Goal: Task Accomplishment & Management: Complete application form

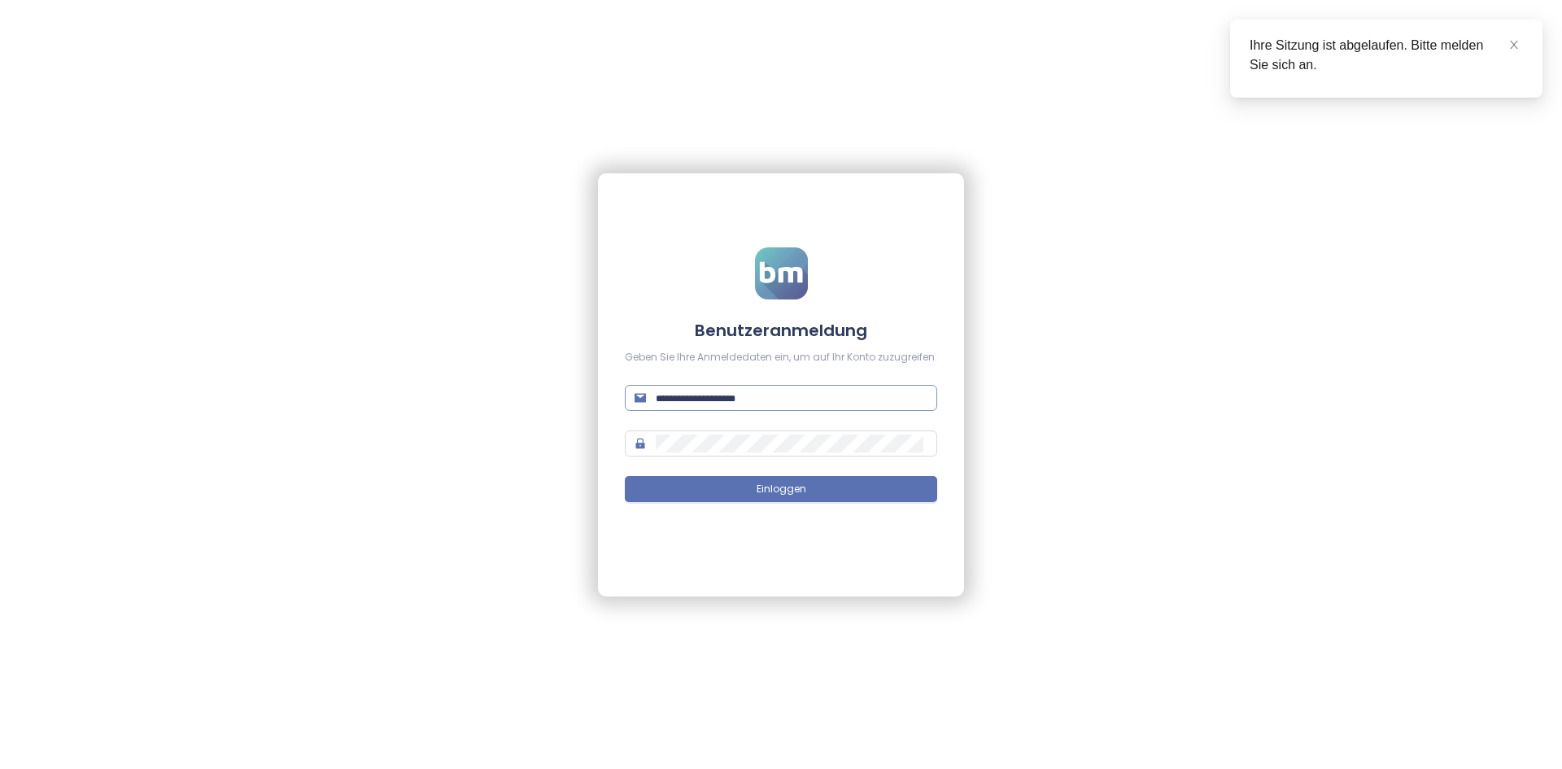
click at [772, 402] on input "text" at bounding box center [792, 398] width 272 height 18
click at [773, 403] on input "text" at bounding box center [792, 398] width 272 height 18
type input "**********"
click at [625, 476] on button "Einloggen" at bounding box center [781, 489] width 312 height 26
click at [779, 39] on icon "close" at bounding box center [1513, 44] width 11 height 11
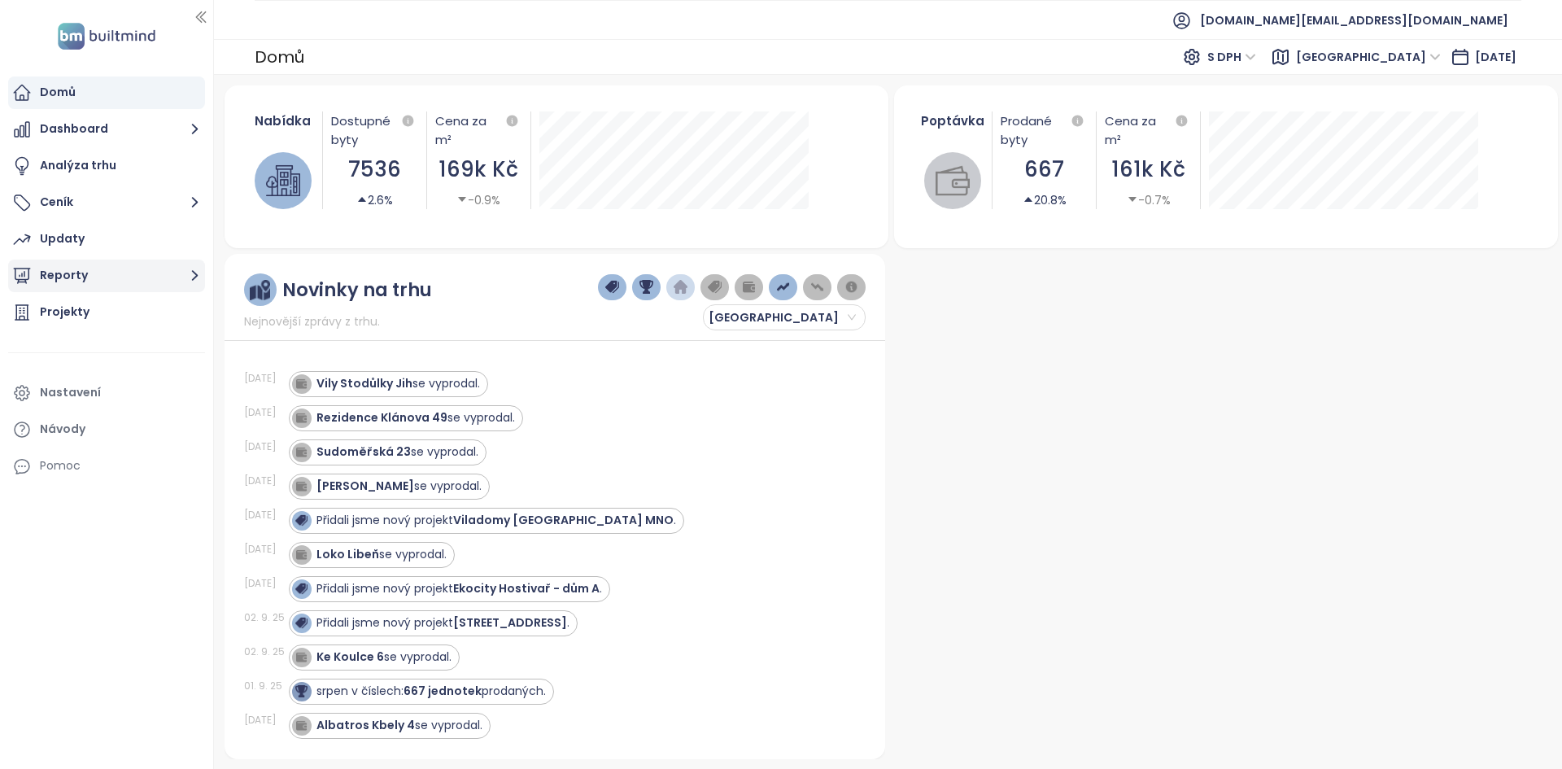
click at [78, 279] on button "Reporty" at bounding box center [106, 276] width 197 height 33
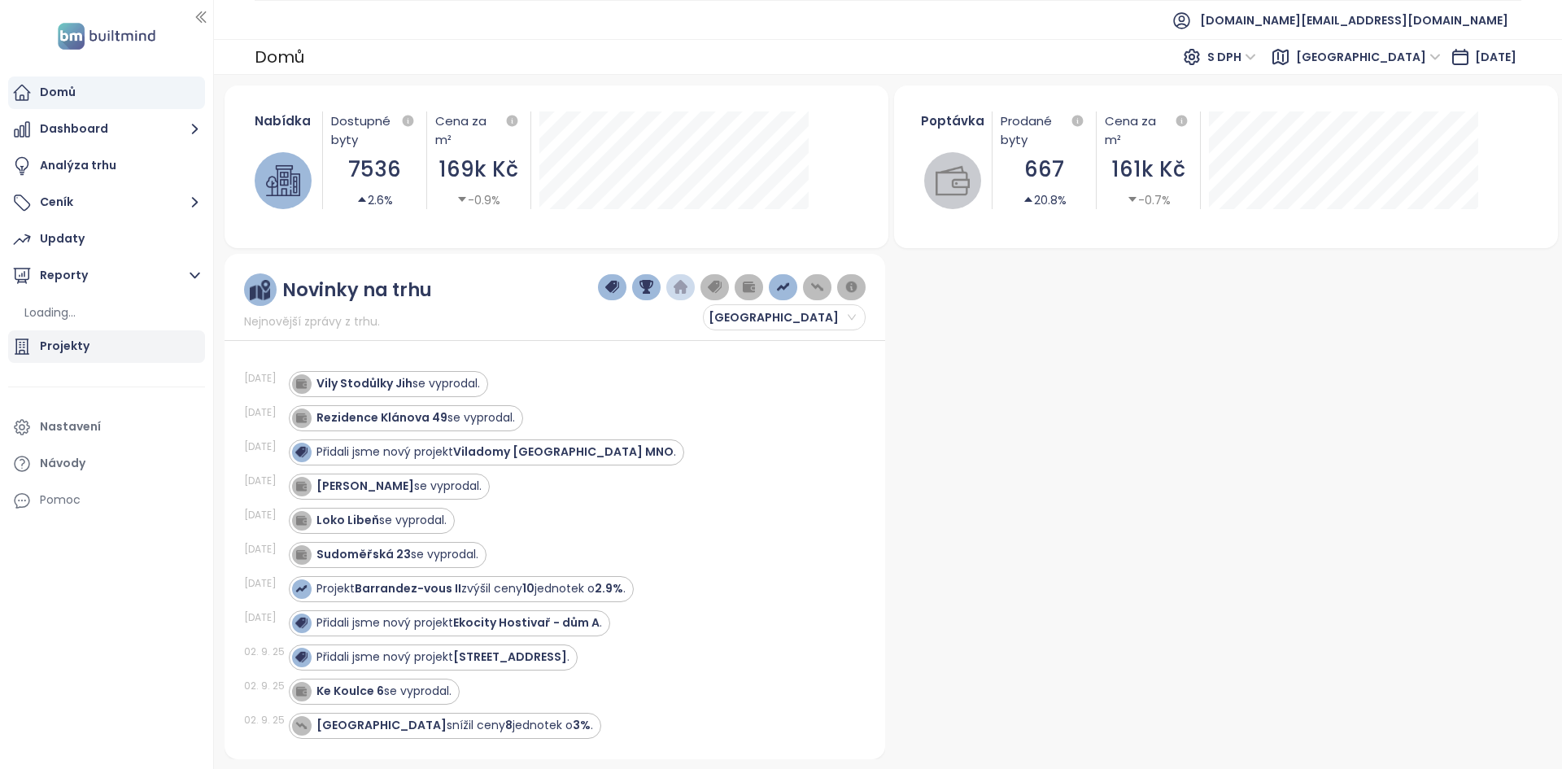
click at [103, 351] on div "Projekty" at bounding box center [106, 346] width 197 height 33
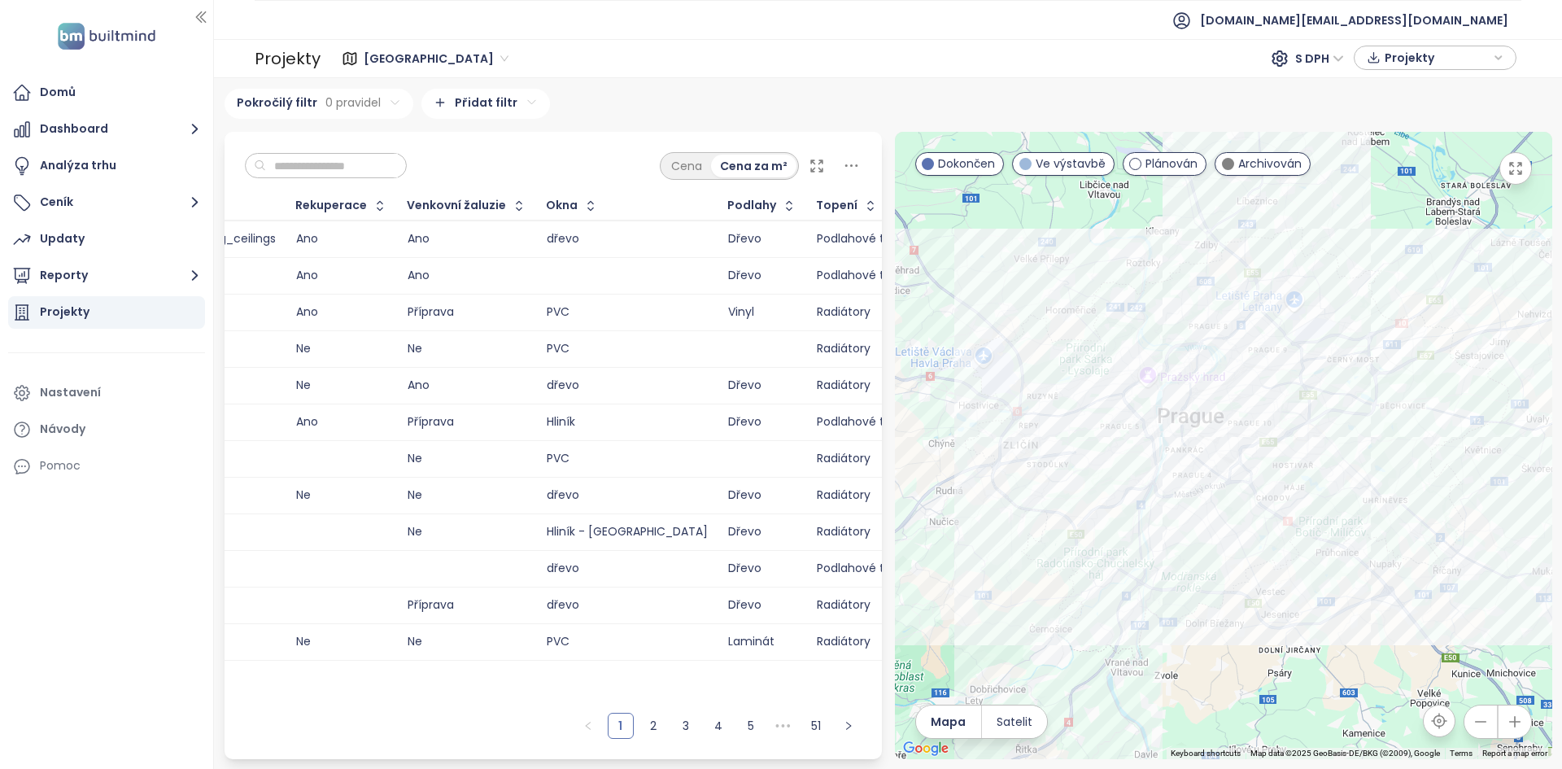
scroll to position [0, 4359]
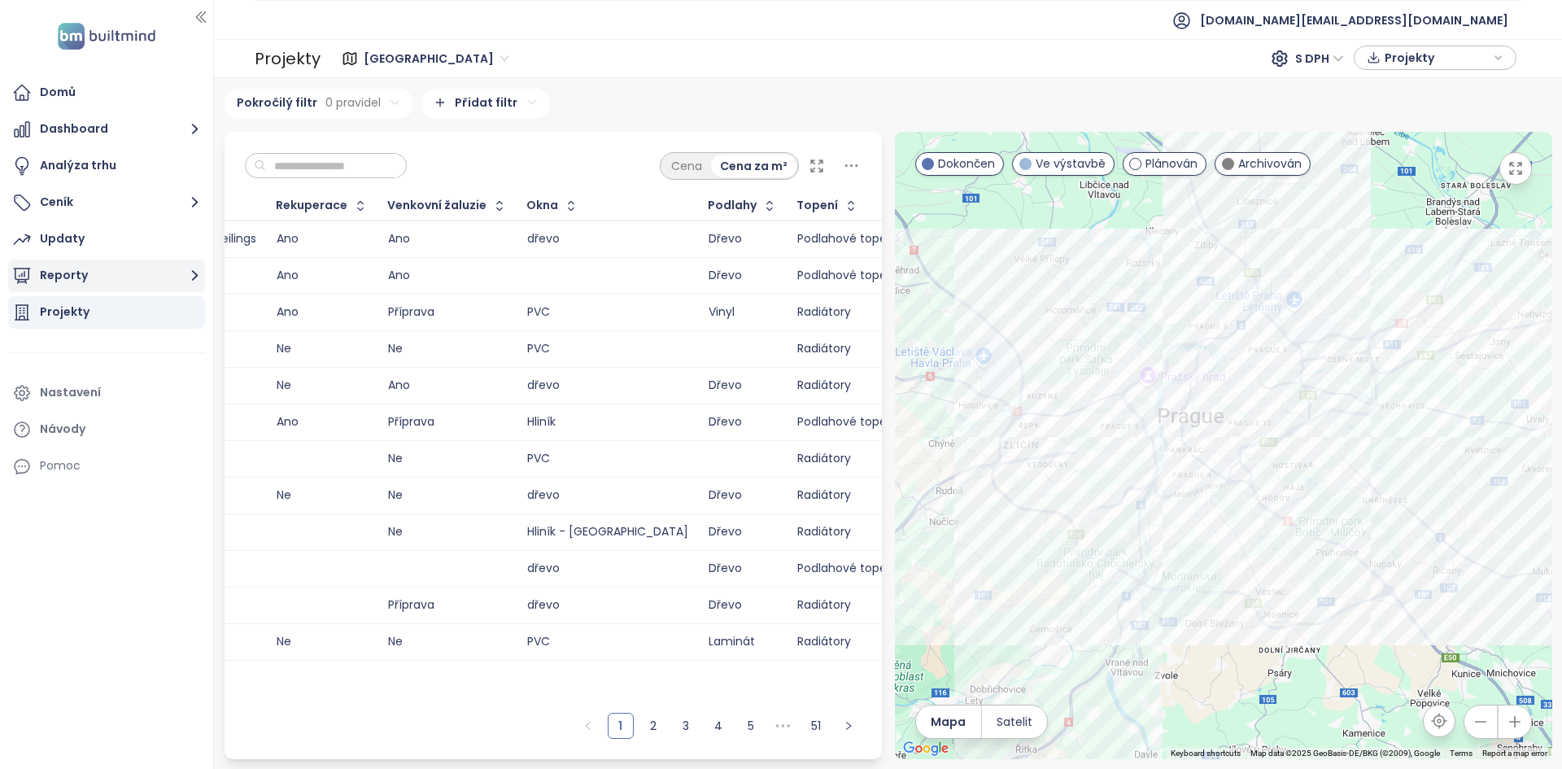
click at [63, 281] on button "Reporty" at bounding box center [106, 276] width 197 height 33
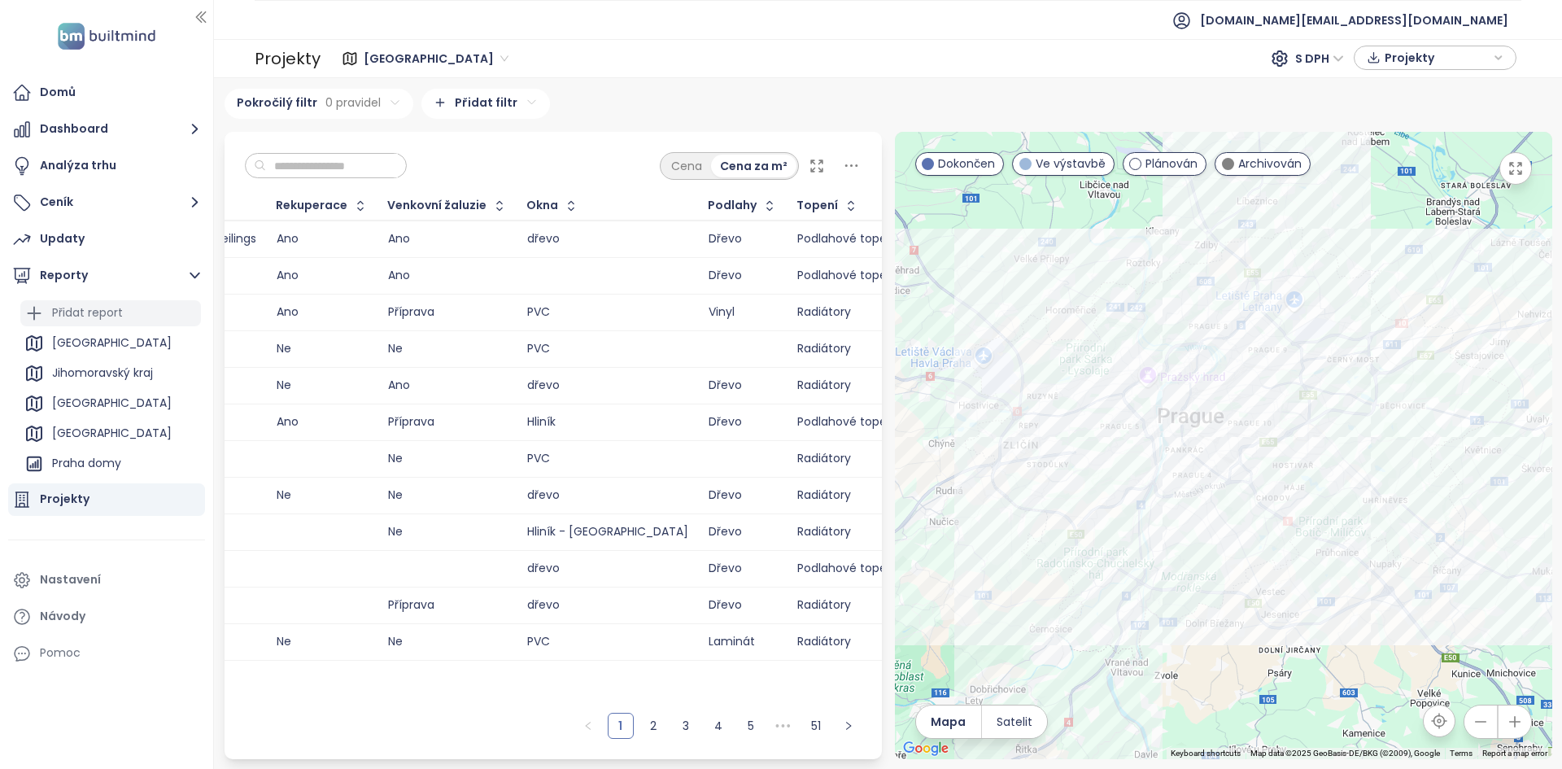
click at [69, 307] on div "Přidat report" at bounding box center [87, 313] width 71 height 20
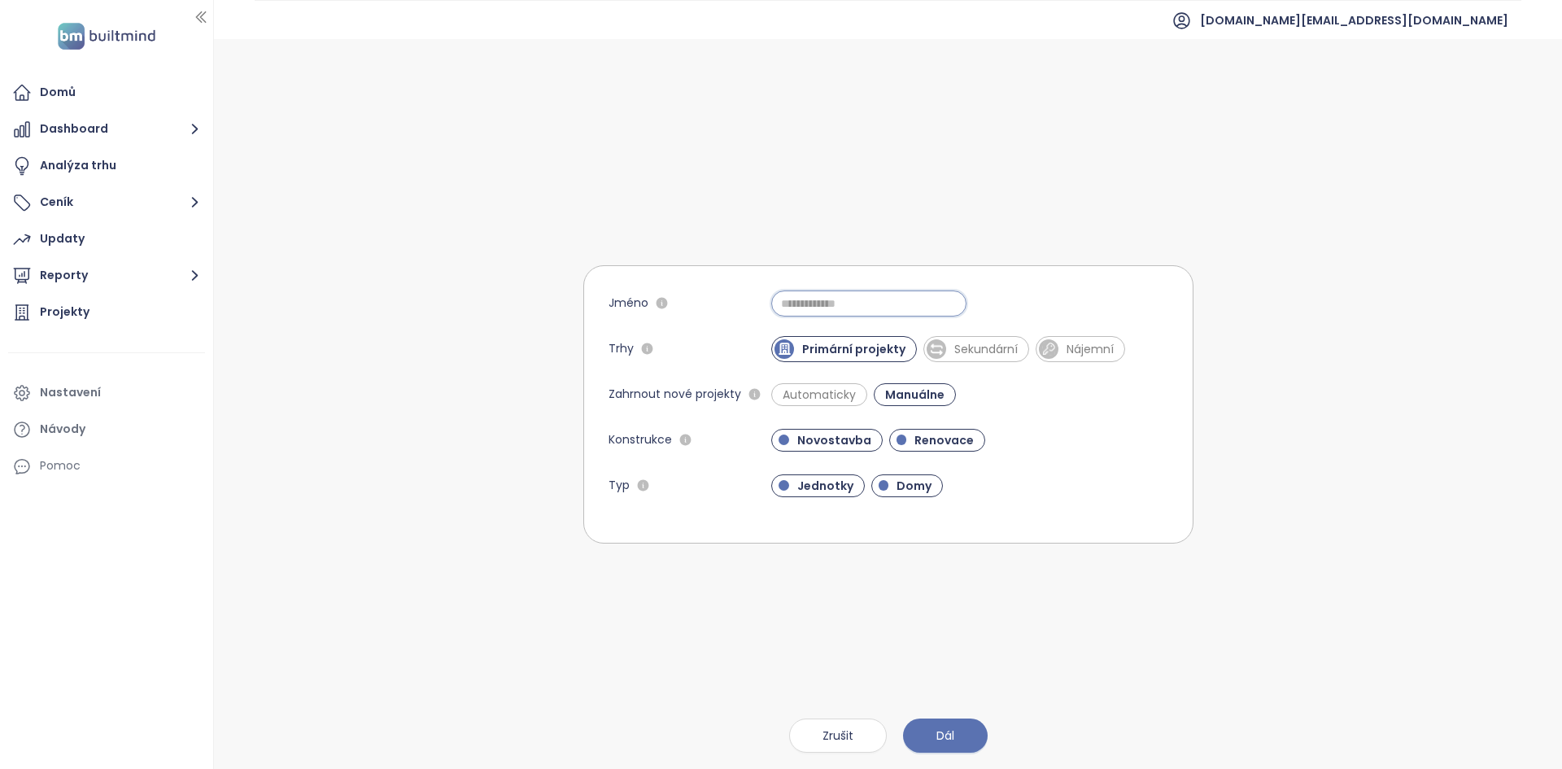
click at [779, 299] on input "Jméno" at bounding box center [868, 303] width 195 height 26
type input "**********"
click at [779, 447] on span "Renovace" at bounding box center [944, 440] width 76 height 16
click at [779, 489] on span "Domy" at bounding box center [913, 486] width 51 height 16
click at [779, 487] on span "Domy" at bounding box center [913, 486] width 50 height 16
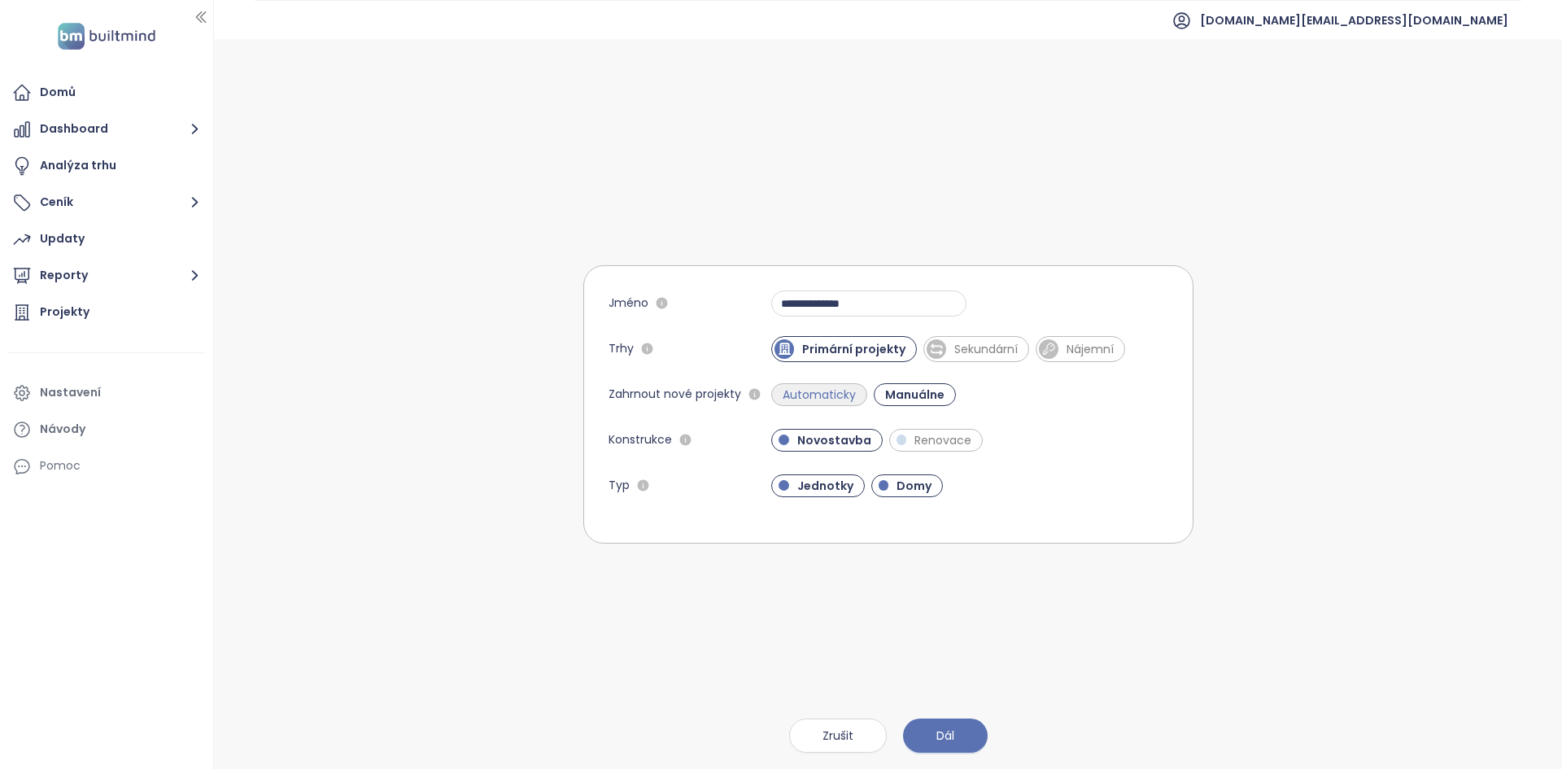
click at [779, 401] on span "Automaticky" at bounding box center [818, 394] width 89 height 16
click at [779, 731] on span "Dál" at bounding box center [945, 735] width 18 height 18
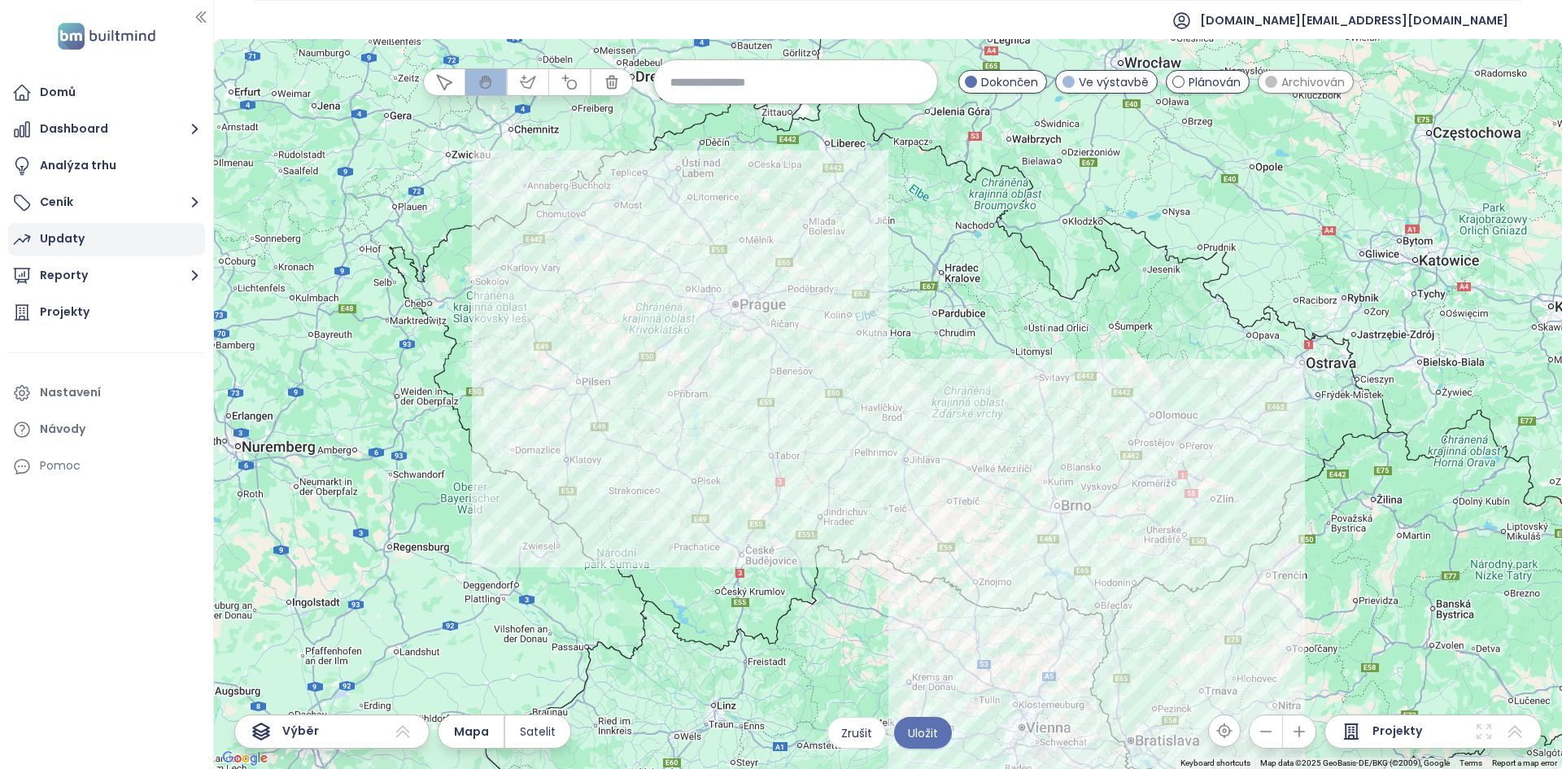
drag, startPoint x: 687, startPoint y: 81, endPoint x: 48, endPoint y: 240, distance: 658.2
click at [687, 81] on input at bounding box center [795, 81] width 251 height 35
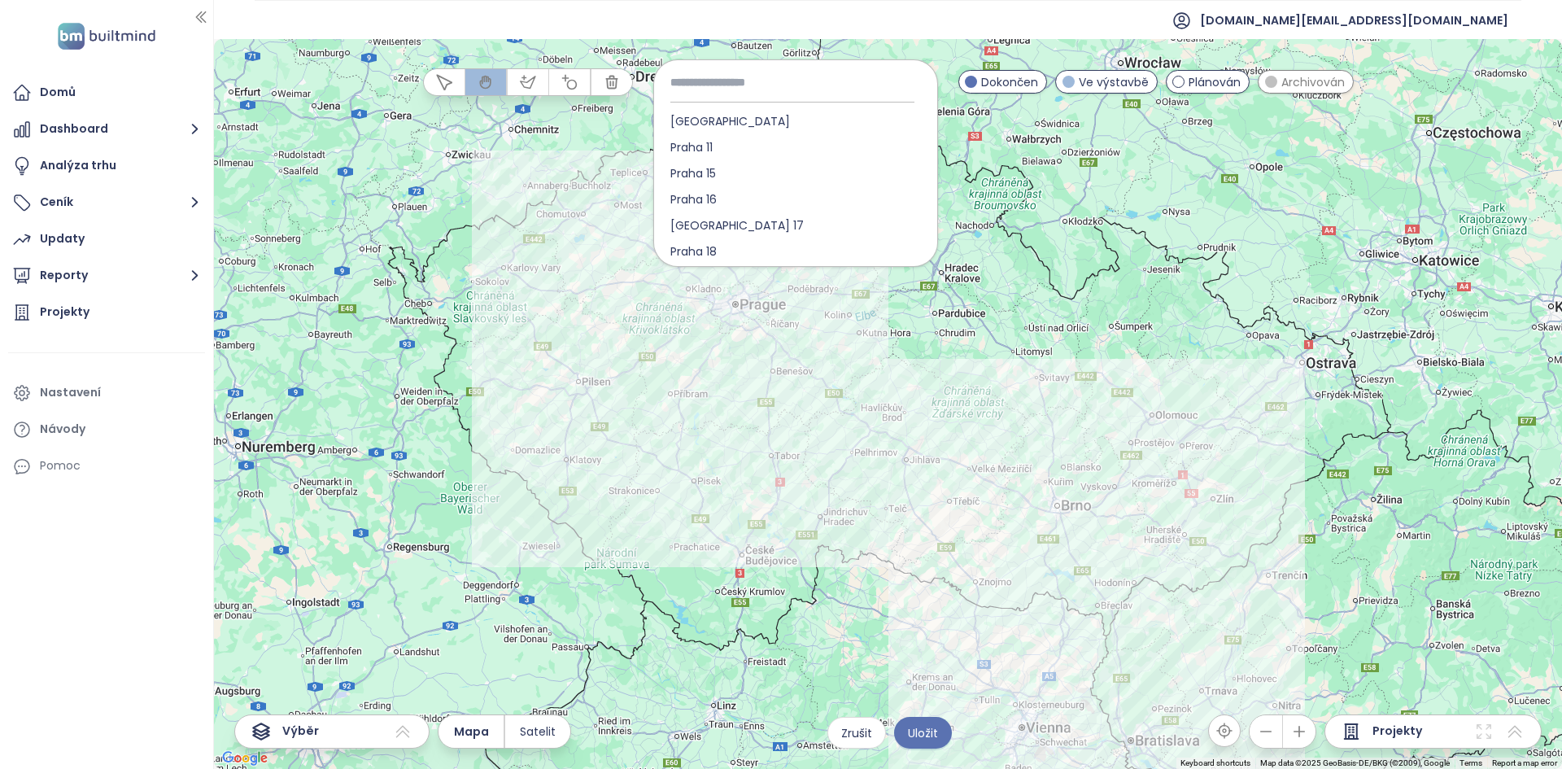
click at [707, 85] on input at bounding box center [795, 82] width 251 height 36
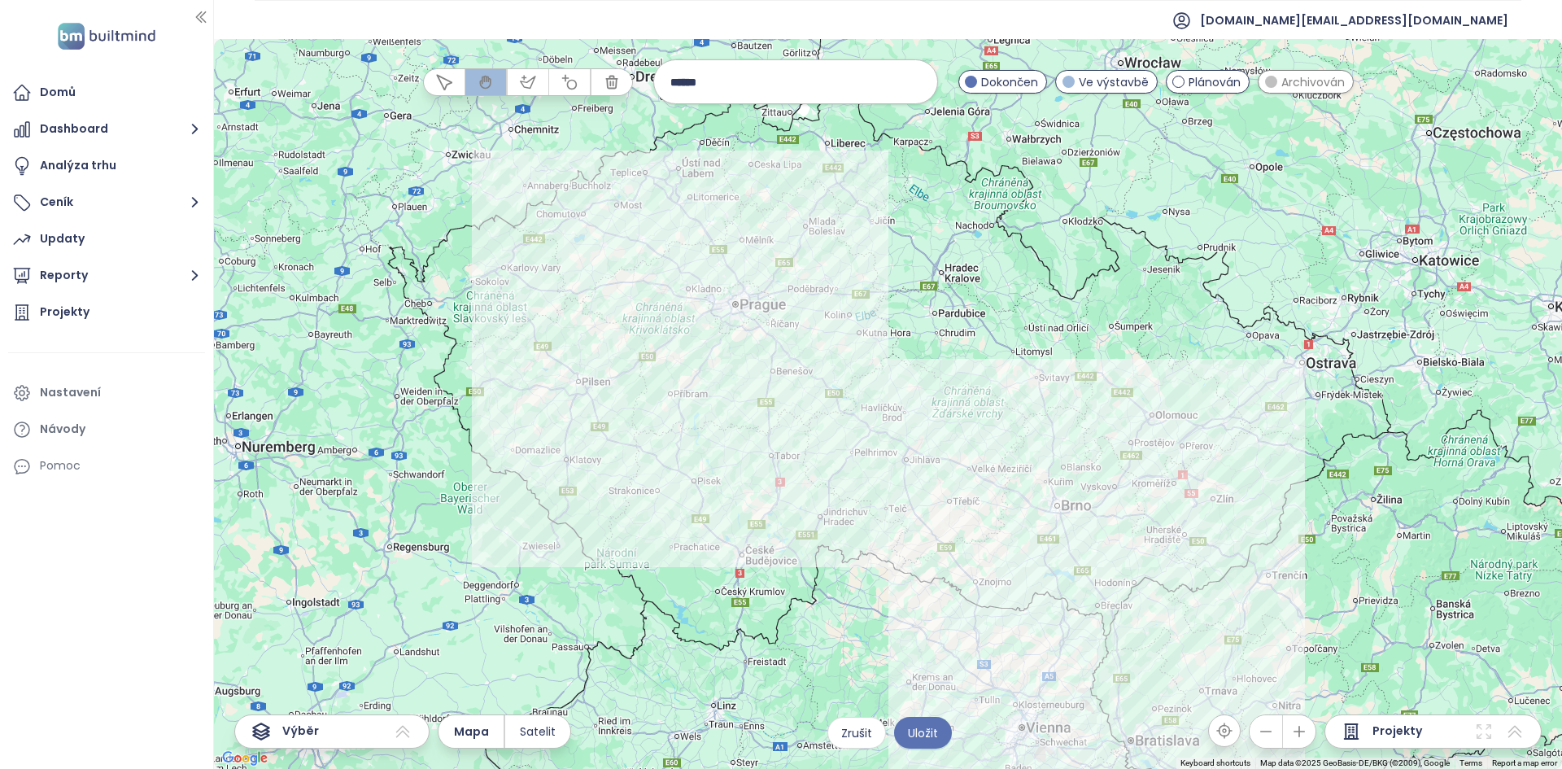
click at [735, 91] on input "******" at bounding box center [795, 81] width 251 height 35
type input "******"
click at [705, 120] on span "Košíře" at bounding box center [687, 121] width 67 height 26
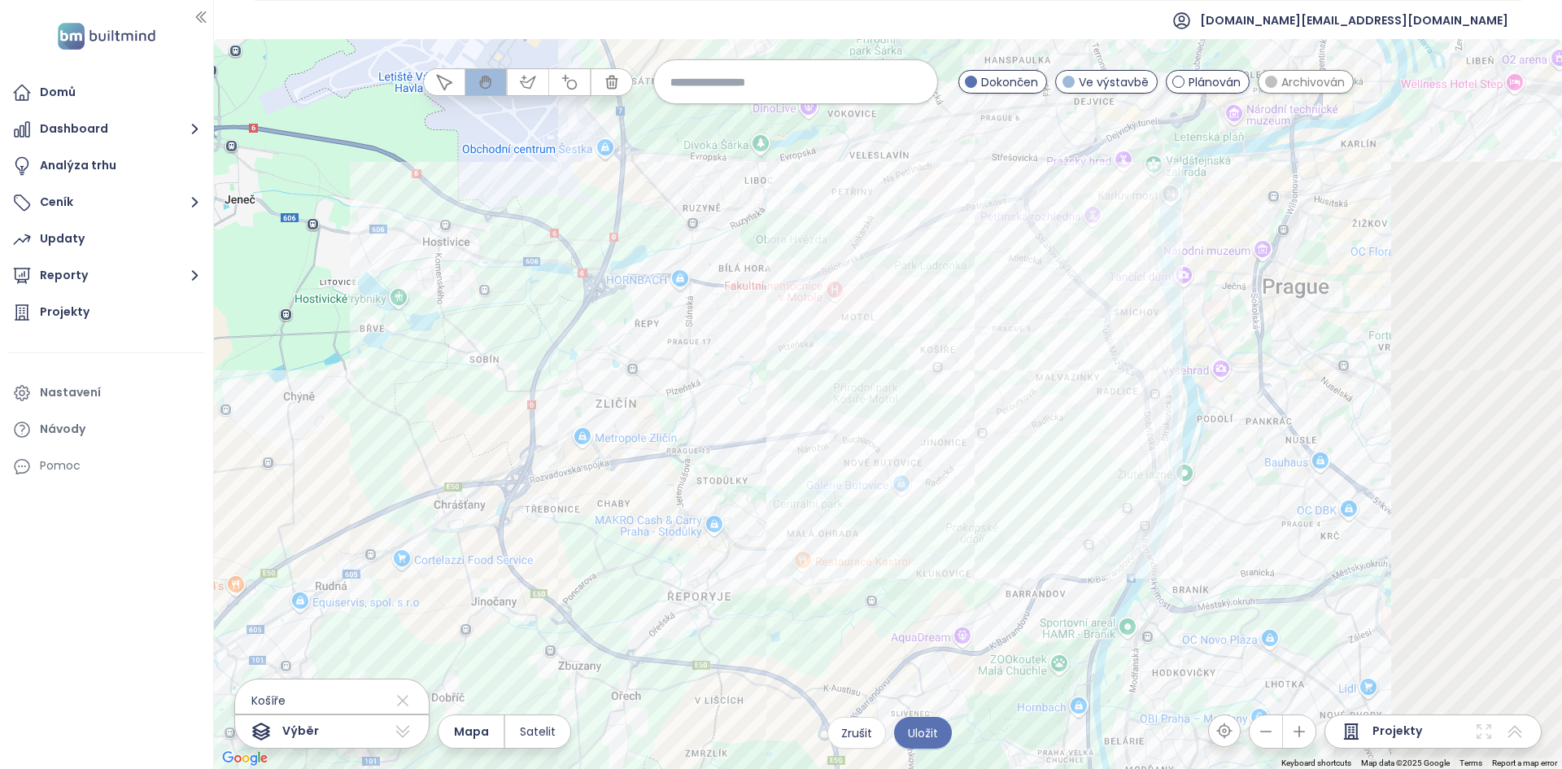
drag, startPoint x: 1223, startPoint y: 364, endPoint x: 832, endPoint y: 336, distance: 392.3
click at [779, 336] on div at bounding box center [888, 404] width 1348 height 730
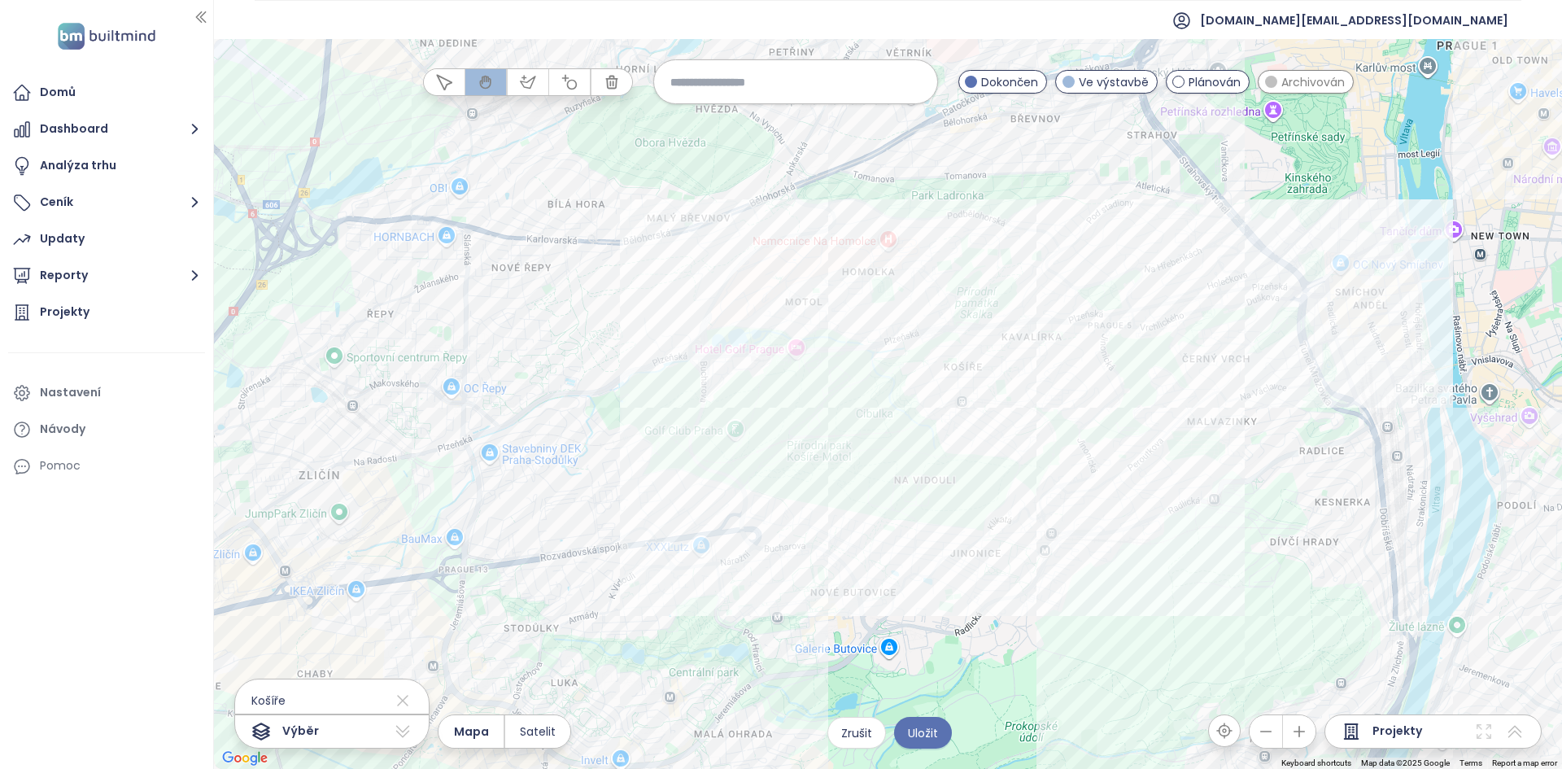
click at [779, 87] on span "Archivován" at bounding box center [1312, 82] width 63 height 18
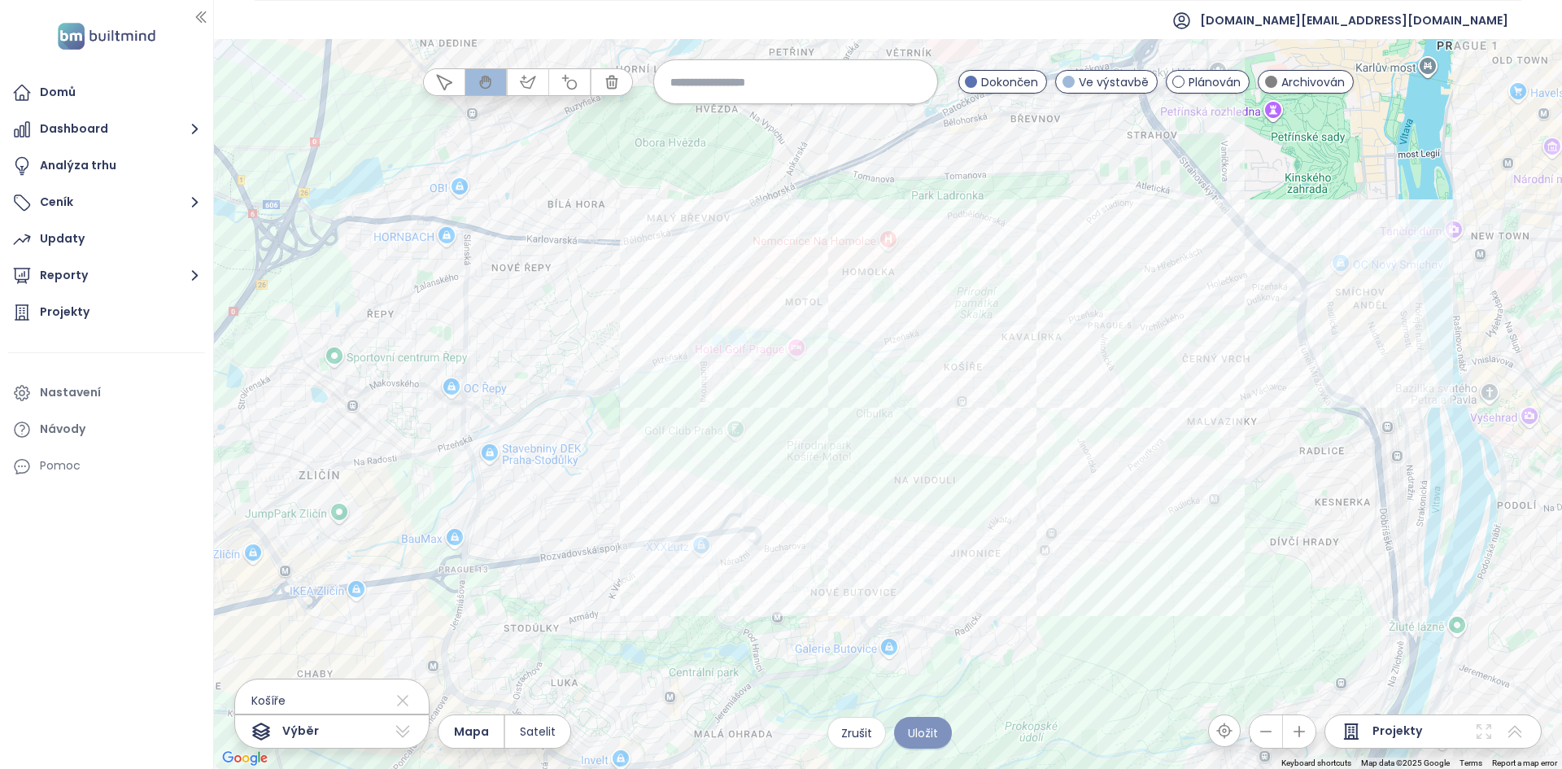
click at [779, 731] on span "Uložit" at bounding box center [923, 733] width 30 height 18
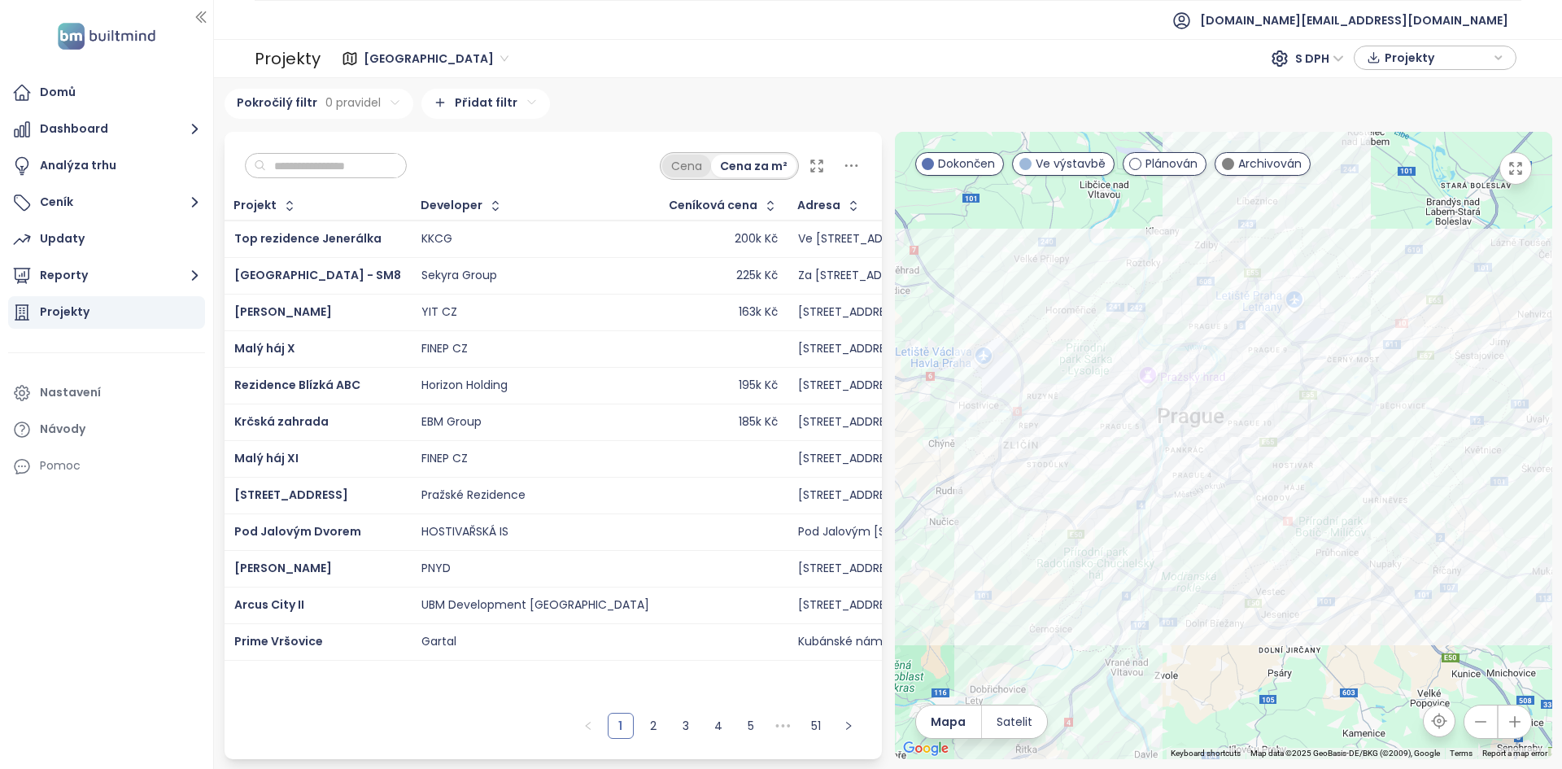
click at [707, 175] on div "Cena" at bounding box center [686, 166] width 49 height 23
click at [742, 172] on div "Cena za m²" at bounding box center [754, 166] width 85 height 23
click at [125, 280] on button "Reporty" at bounding box center [106, 276] width 197 height 33
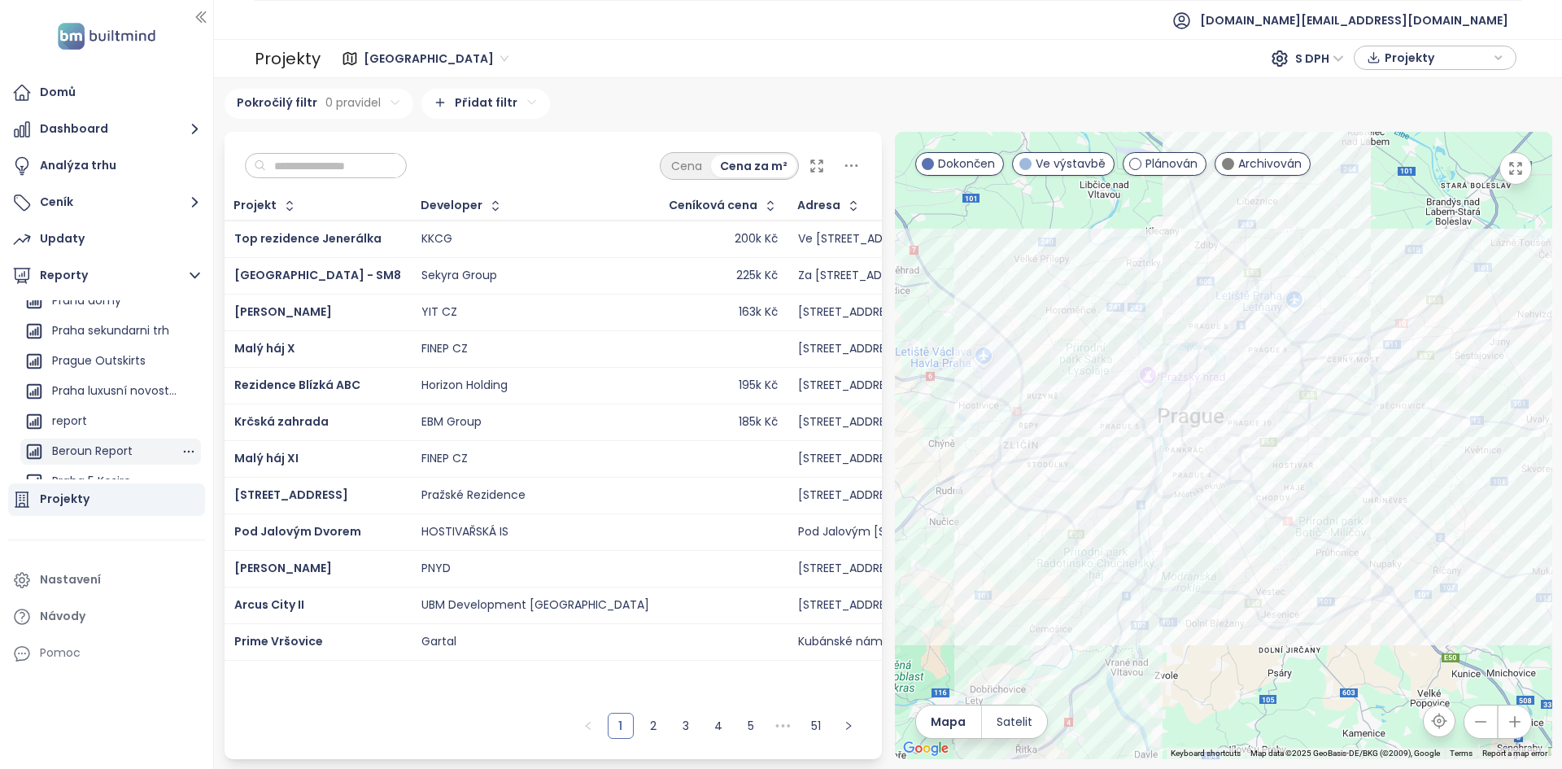
scroll to position [208, 0]
click at [124, 439] on div "Praha 5 Kosire" at bounding box center [91, 435] width 79 height 20
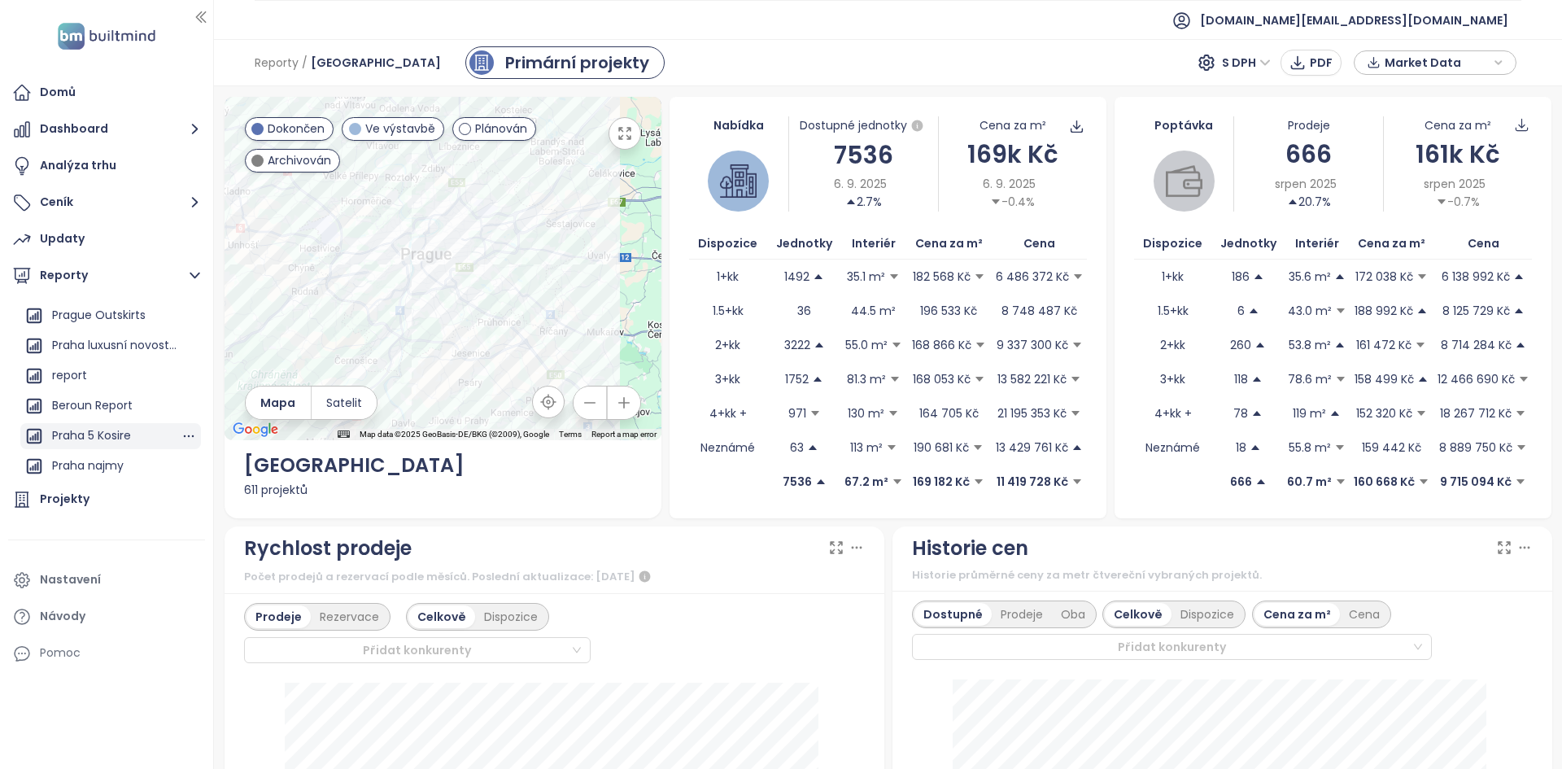
click at [116, 426] on div "Praha 5 Kosire" at bounding box center [91, 435] width 79 height 20
click at [103, 435] on div "Praha 5 Kosire" at bounding box center [91, 435] width 79 height 20
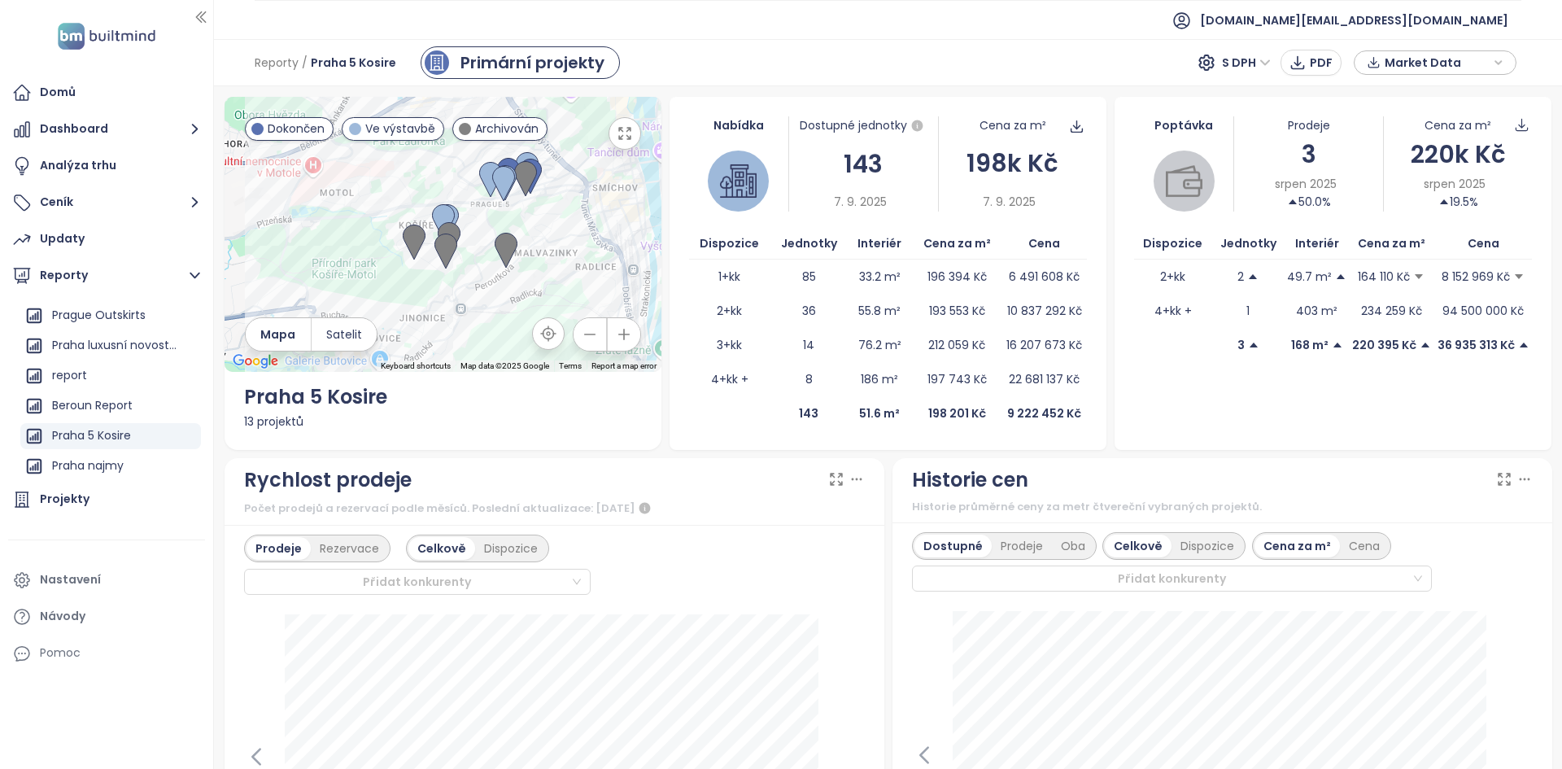
click at [779, 61] on icon "button" at bounding box center [1374, 62] width 14 height 24
click at [779, 68] on span "PDF" at bounding box center [1321, 63] width 23 height 18
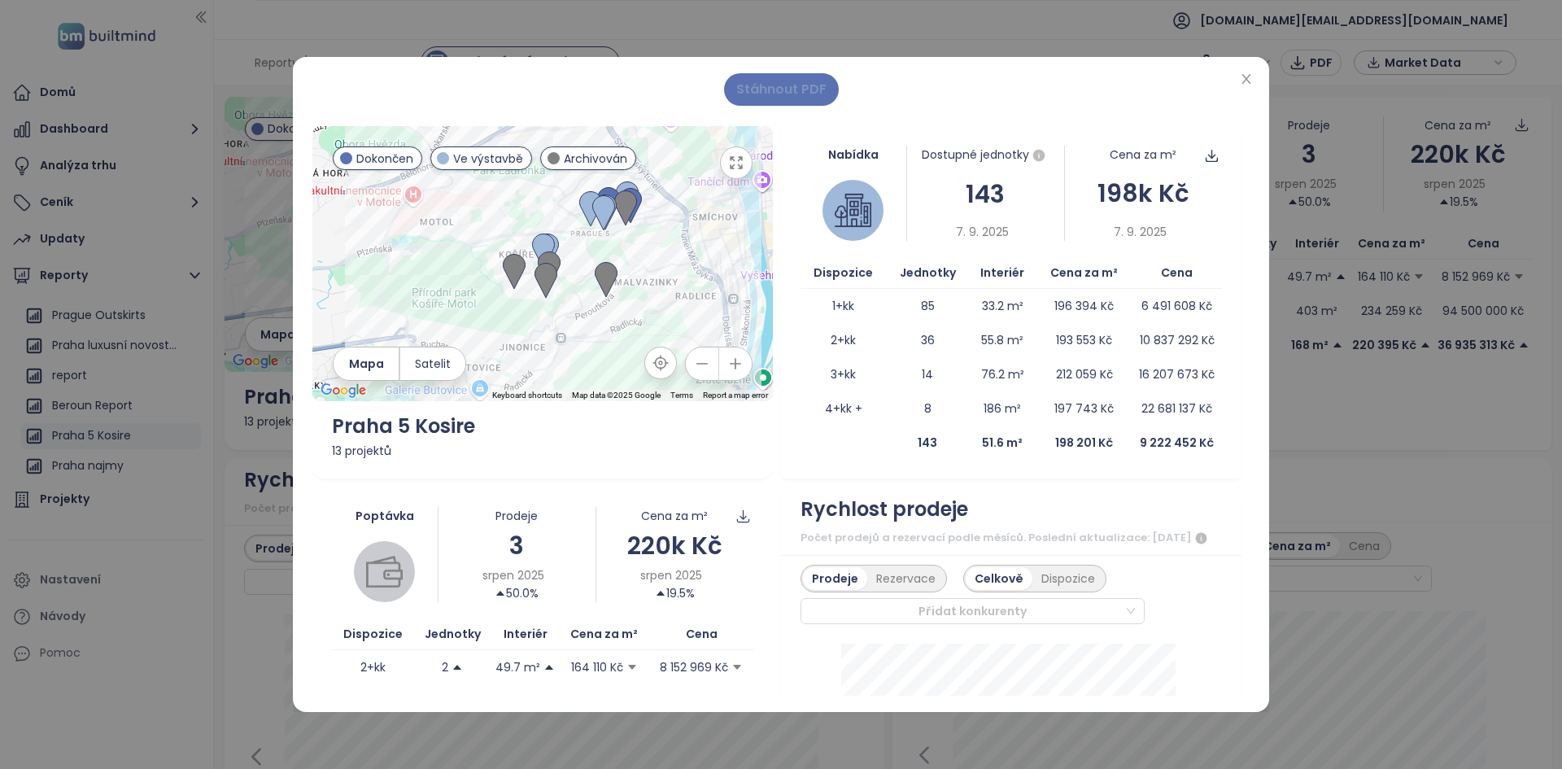
click at [779, 93] on span "Stáhnout PDF" at bounding box center [781, 89] width 90 height 20
click at [779, 80] on icon "close" at bounding box center [1245, 79] width 9 height 10
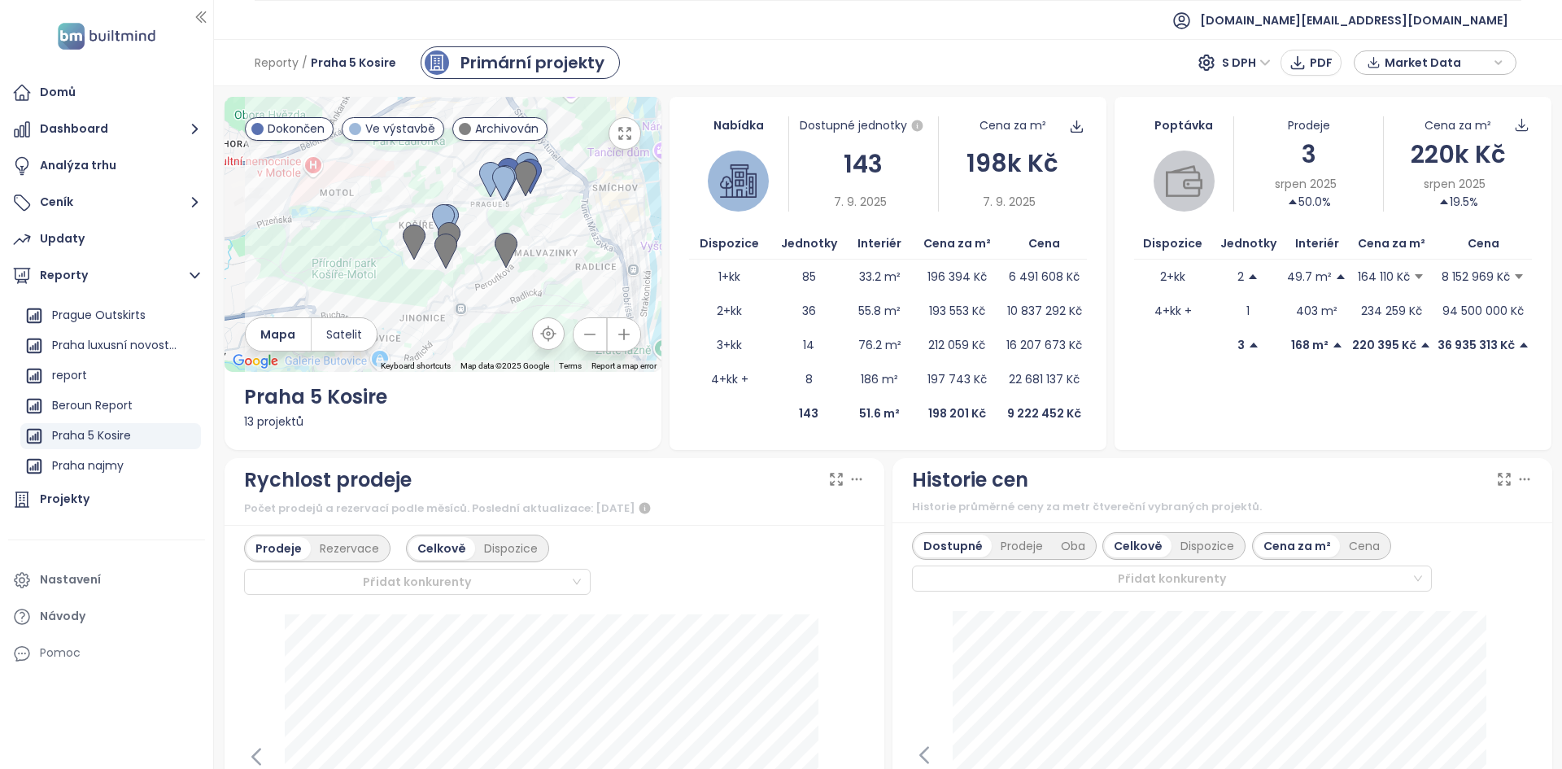
click at [779, 71] on span "Market Data" at bounding box center [1437, 62] width 105 height 24
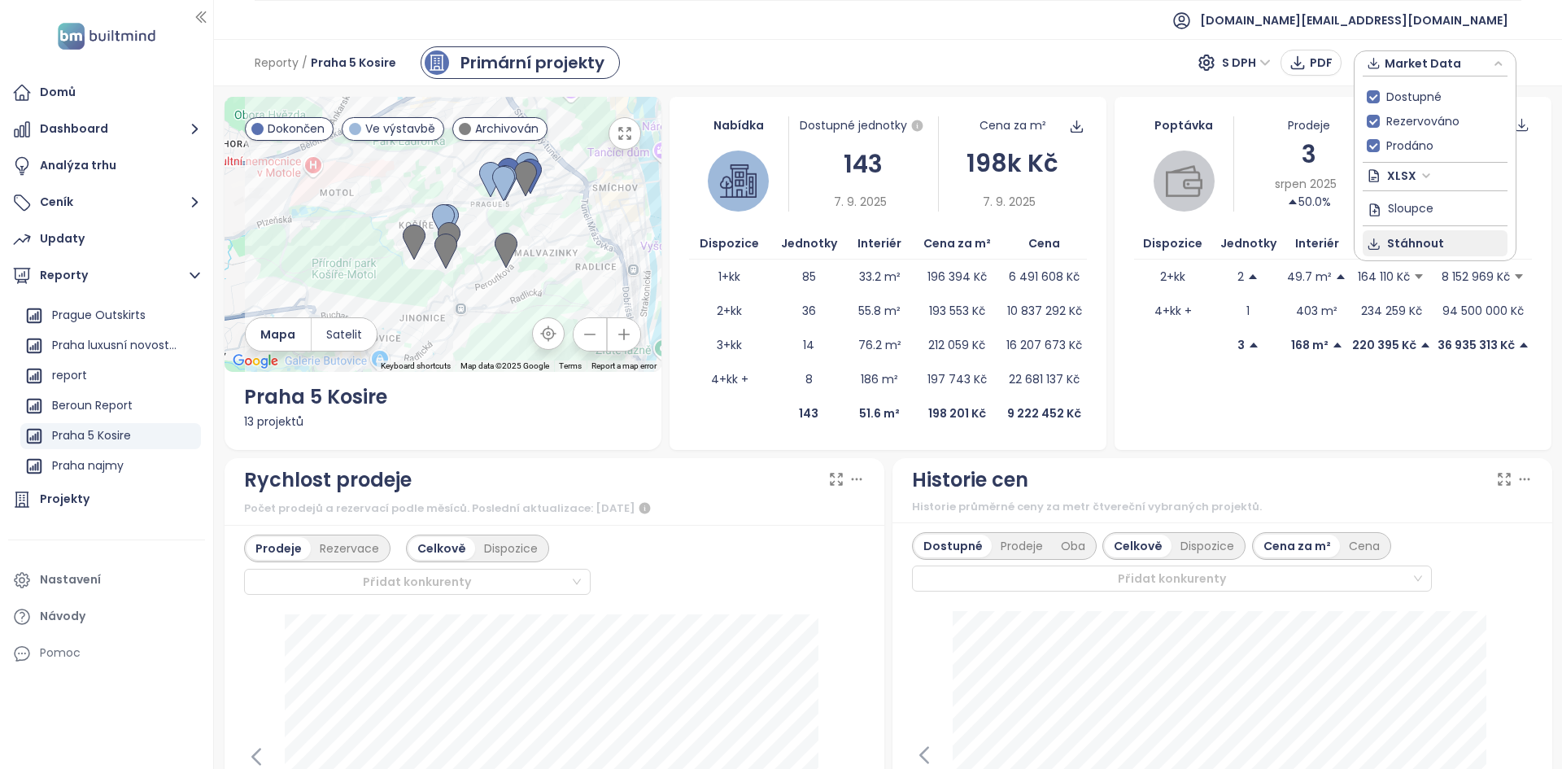
click at [779, 246] on span "Stáhnout" at bounding box center [1415, 243] width 57 height 18
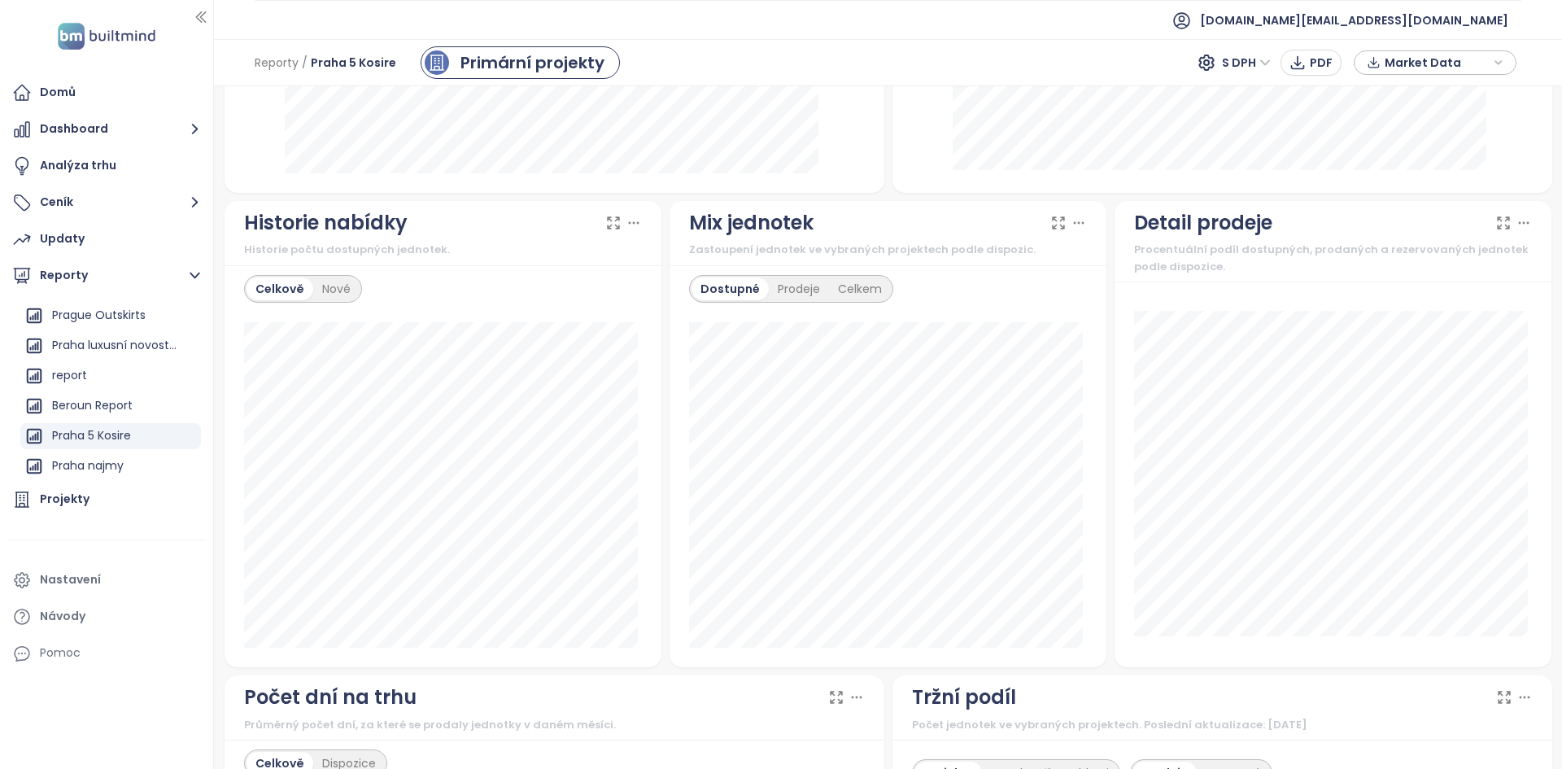
scroll to position [976, 0]
